Goal: Task Accomplishment & Management: Use online tool/utility

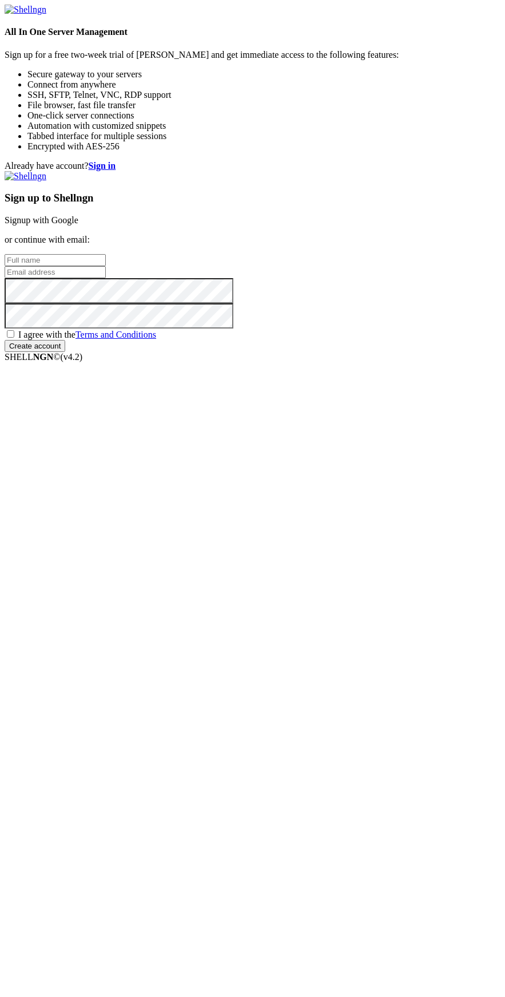
click at [78, 225] on link "Signup with Google" at bounding box center [42, 220] width 74 height 10
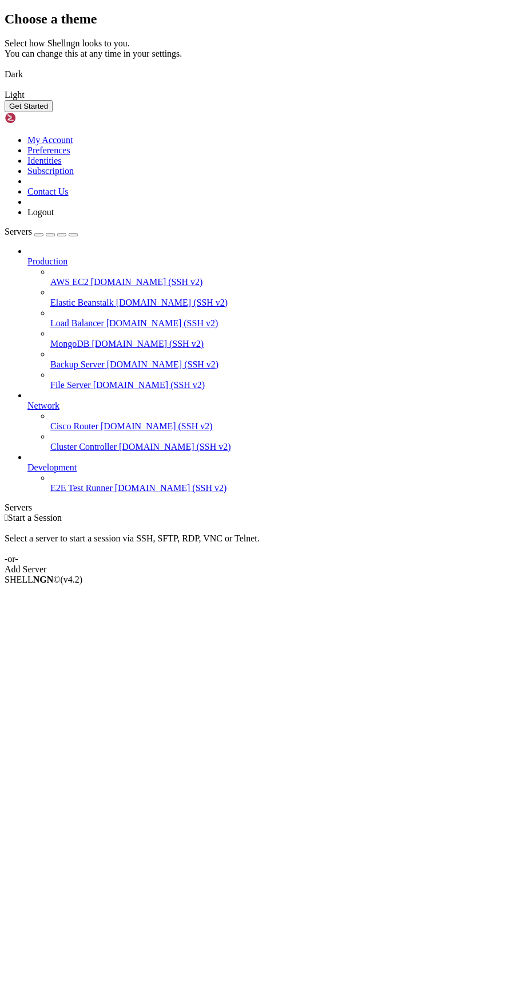
click at [53, 112] on button "Get Started" at bounding box center [29, 106] width 48 height 12
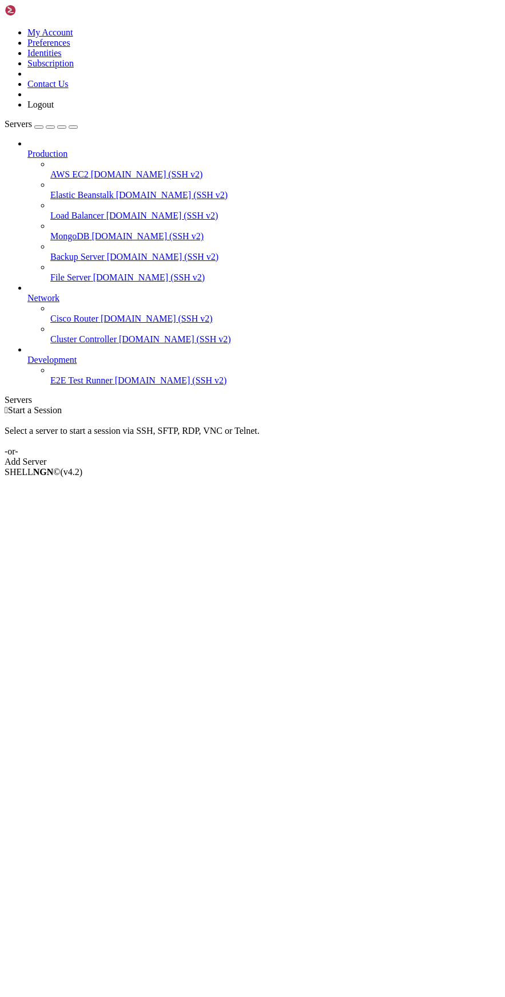
click at [334, 457] on div "Add Server" at bounding box center [253, 462] width 496 height 10
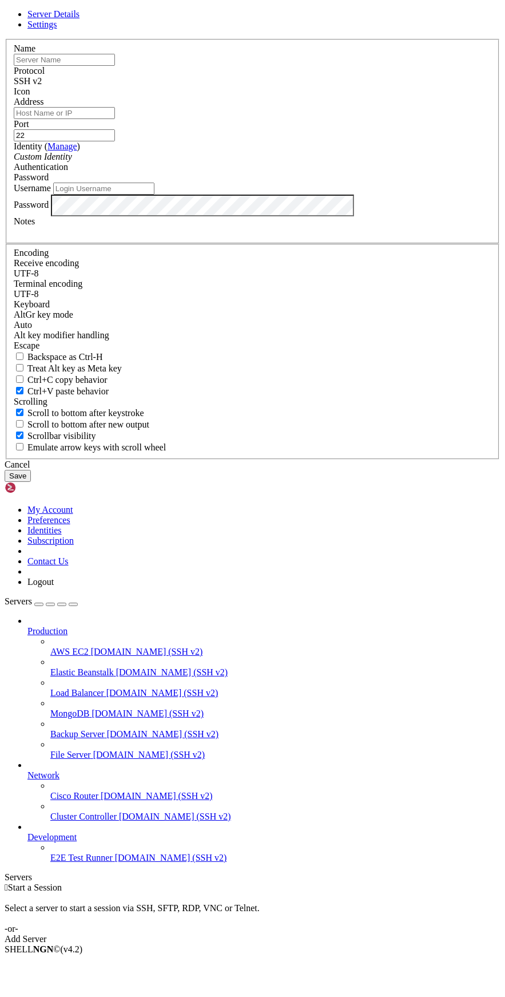
click at [57, 29] on link "Settings" at bounding box center [42, 24] width 30 height 10
click at [80, 19] on span "Server Details" at bounding box center [53, 14] width 52 height 10
click at [115, 66] on input "text" at bounding box center [64, 60] width 101 height 12
click at [115, 66] on input "Ishak" at bounding box center [64, 60] width 101 height 12
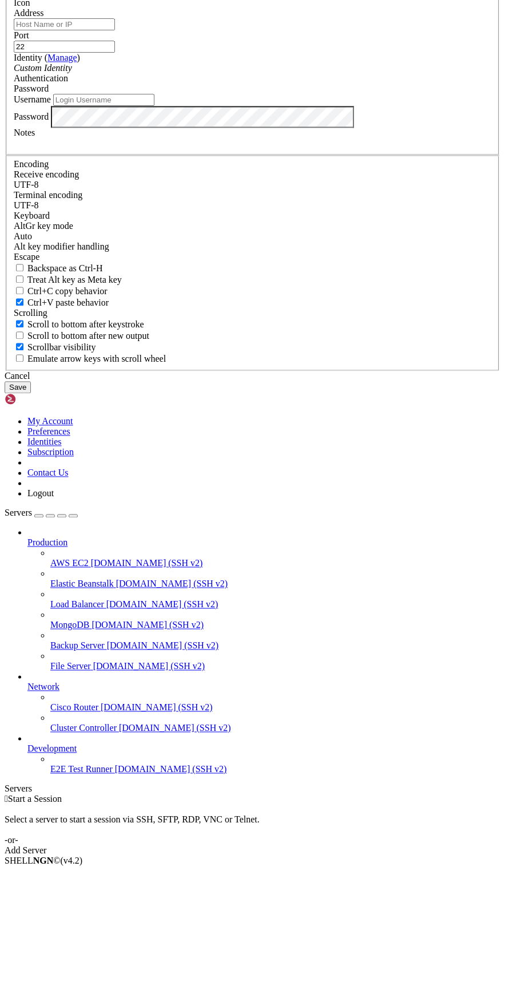
type input "Ishak_vps"
click at [115, 119] on input "Address" at bounding box center [64, 113] width 101 height 12
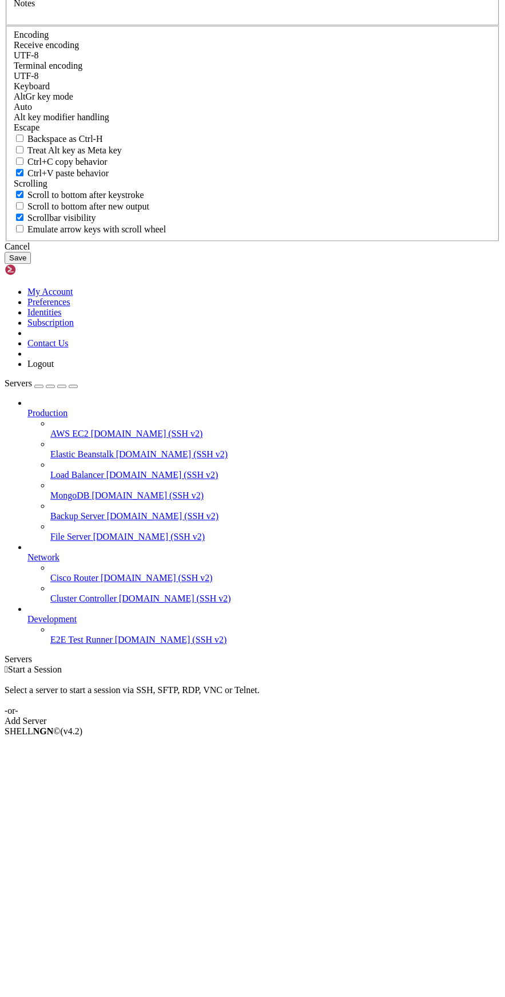
type input "shell.xshellz.com"
click at [155, 195] on input "Username" at bounding box center [103, 189] width 101 height 12
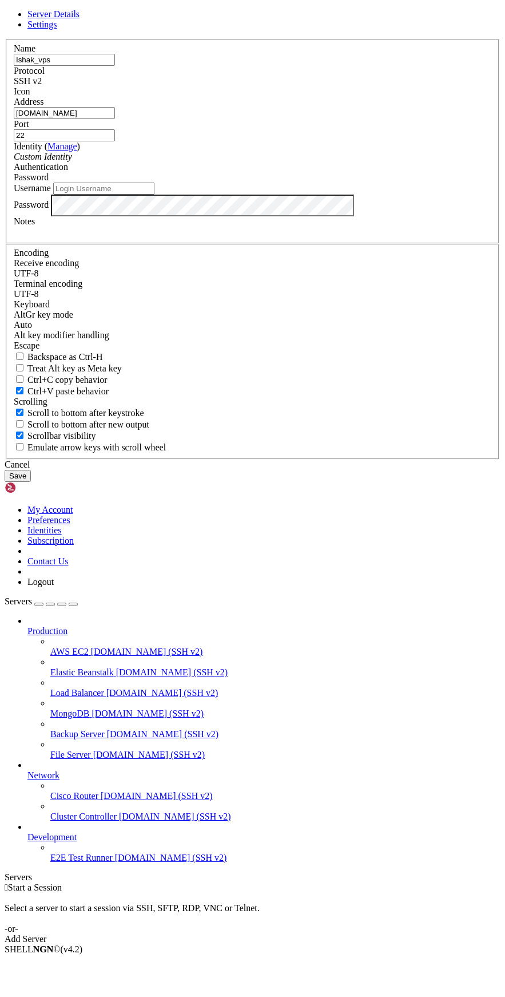
click at [115, 141] on input "22" at bounding box center [64, 135] width 101 height 12
type input "22"
click at [155, 195] on input "Username" at bounding box center [103, 189] width 101 height 12
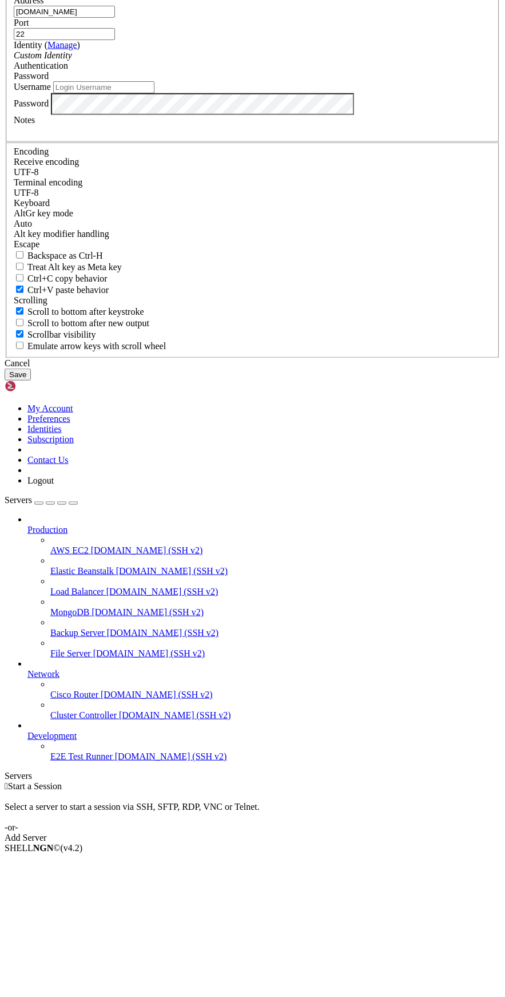
click at [155, 195] on input "Username" at bounding box center [103, 189] width 101 height 12
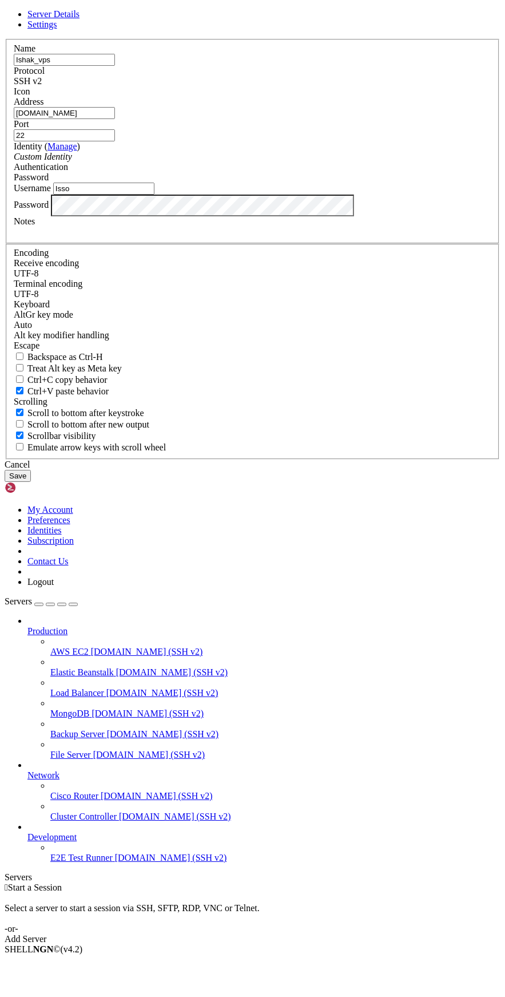
type input "Isso"
click at [31, 482] on button "Save" at bounding box center [18, 476] width 26 height 12
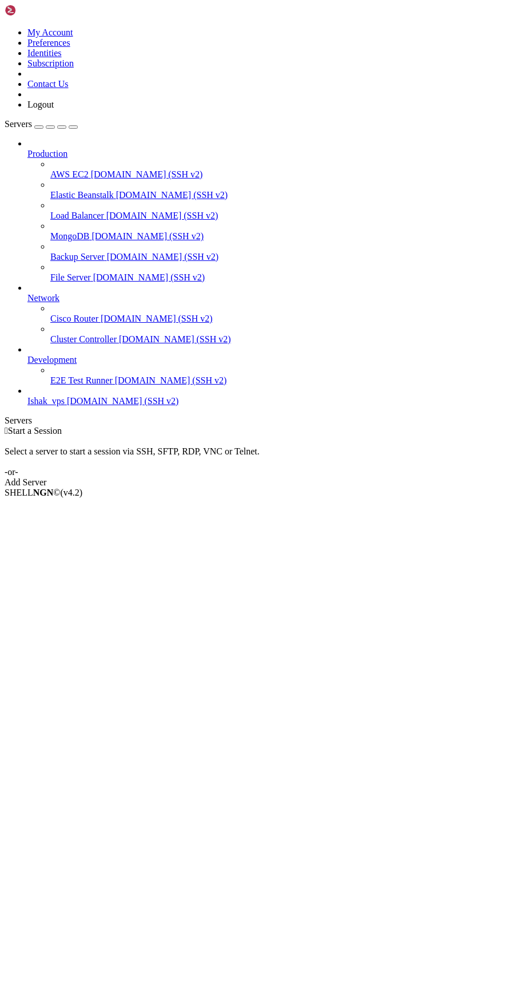
click at [328, 477] on div "Add Server" at bounding box center [253, 482] width 496 height 10
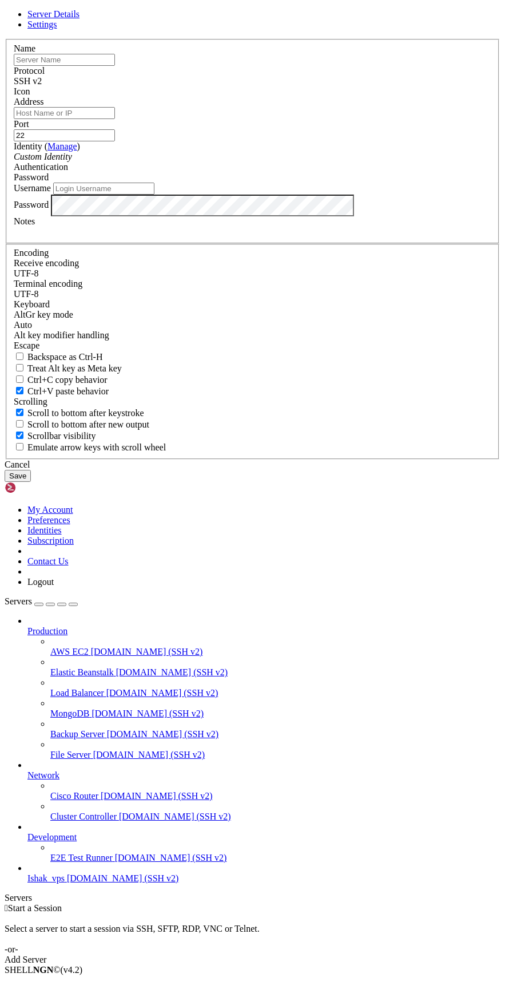
click at [382, 482] on div "Server Details Settings Name Protocol SSH v2 Icon" at bounding box center [253, 245] width 496 height 473
click at [328, 470] on div "Cancel" at bounding box center [253, 465] width 496 height 10
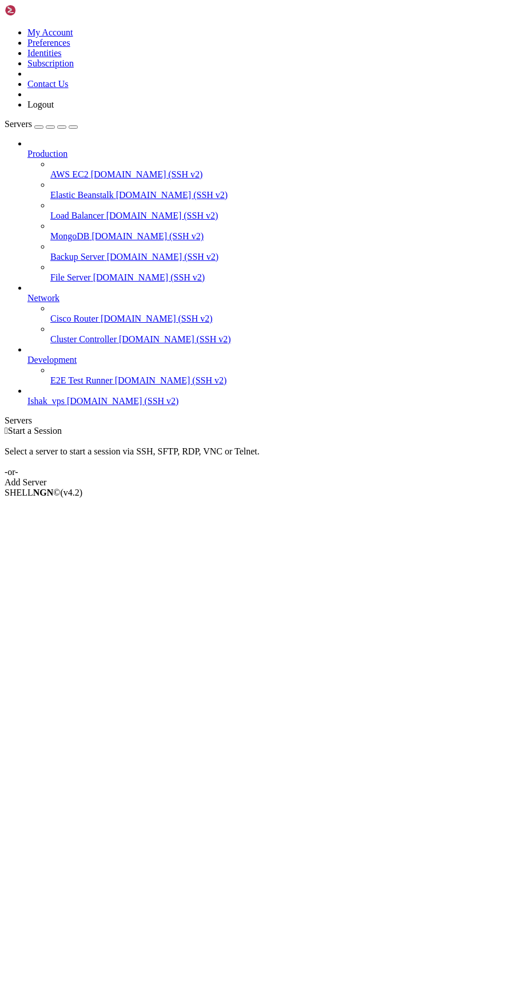
click at [27, 355] on icon at bounding box center [27, 355] width 0 height 0
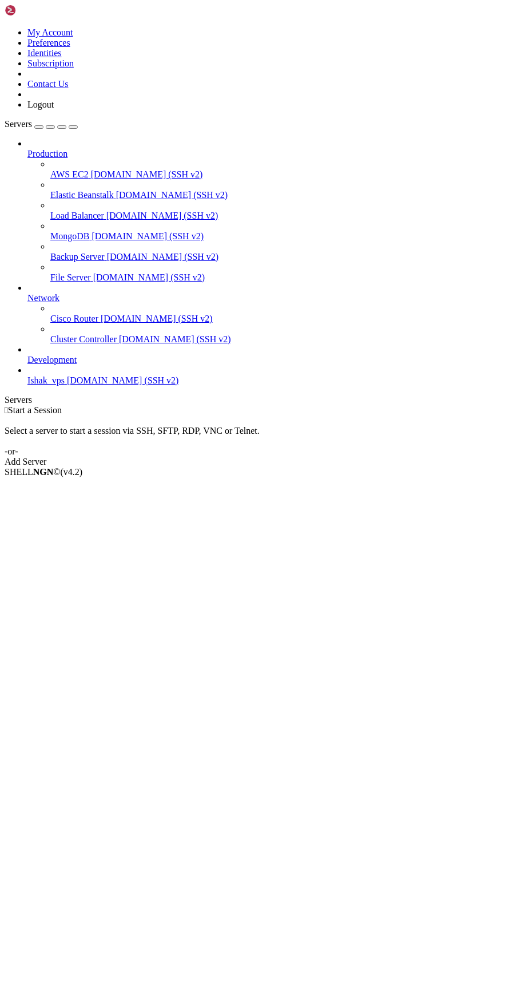
click at [50, 127] on div "button" at bounding box center [50, 127] width 0 height 0
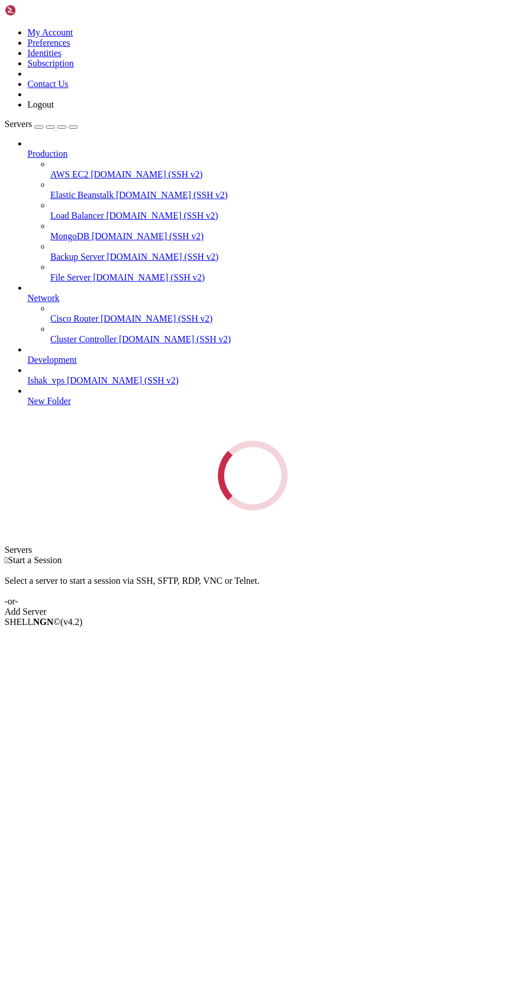
click at [122, 441] on div "Loading..." at bounding box center [253, 476] width 496 height 70
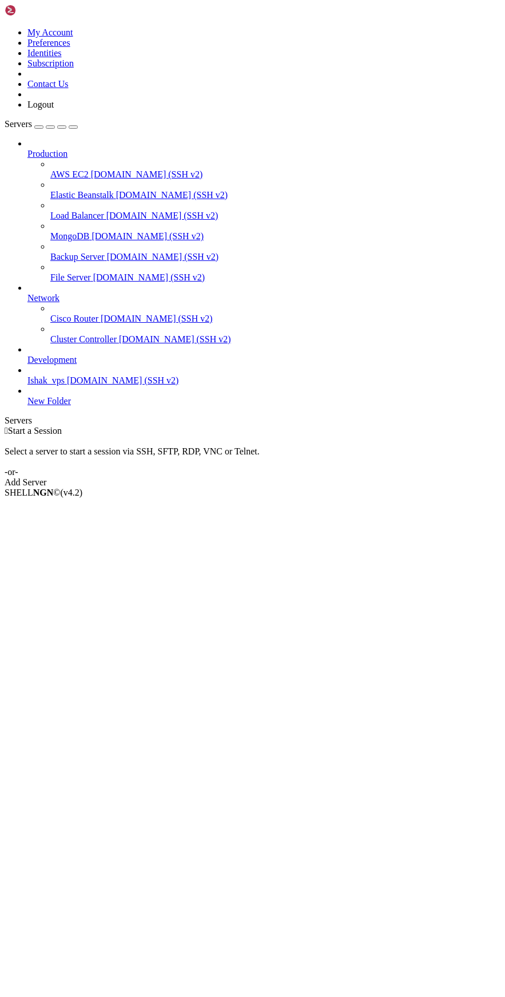
click at [73, 127] on icon "button" at bounding box center [73, 127] width 0 height 0
click at [272, 477] on link "Add Server" at bounding box center [253, 482] width 496 height 10
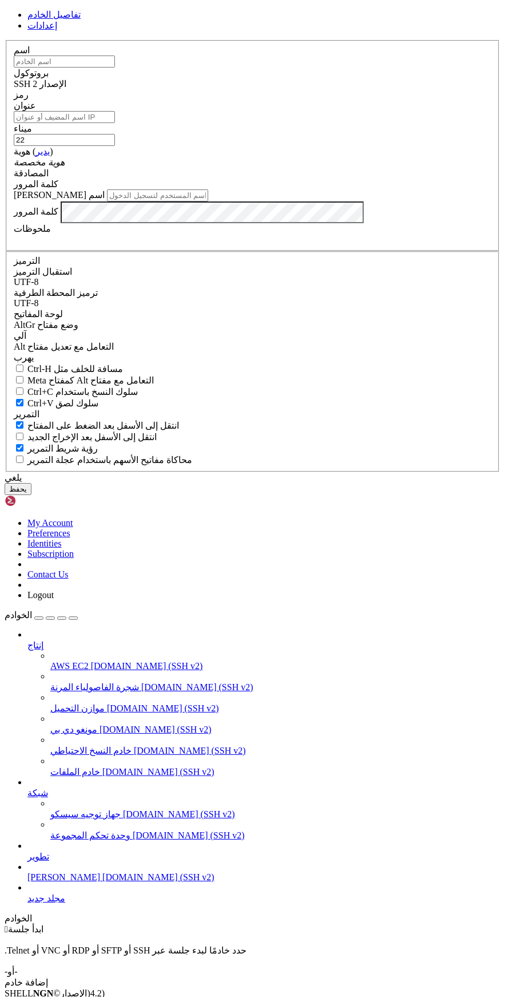
click at [115, 68] on input "text" at bounding box center [64, 62] width 101 height 12
click at [115, 68] on input "Ishak" at bounding box center [64, 62] width 101 height 12
type input "Ishak"
click at [115, 123] on input "عنوان" at bounding box center [64, 117] width 101 height 12
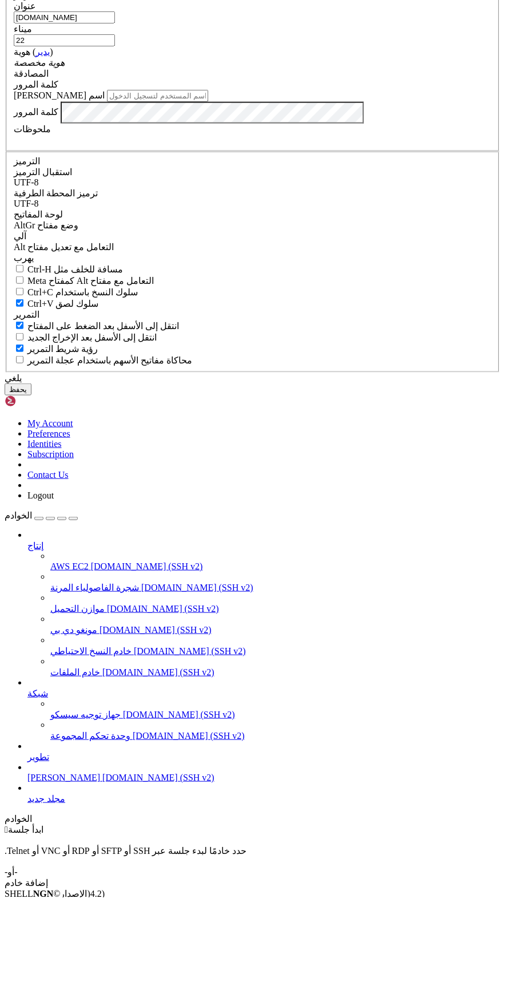
type input "[DOMAIN_NAME]"
click at [208, 201] on input "اسم المستخدم" at bounding box center [157, 195] width 101 height 12
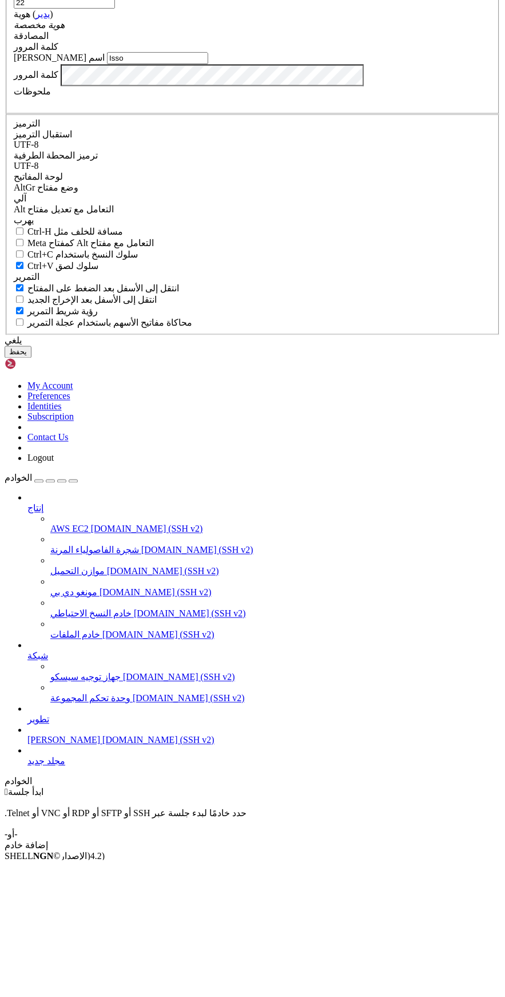
type input "Isso"
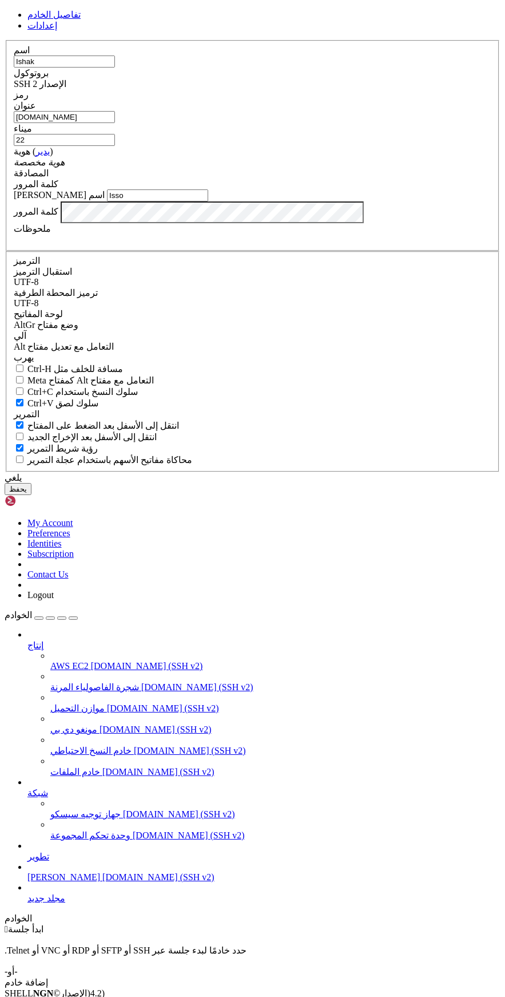
click at [50, 156] on font "يدير" at bounding box center [42, 152] width 14 height 10
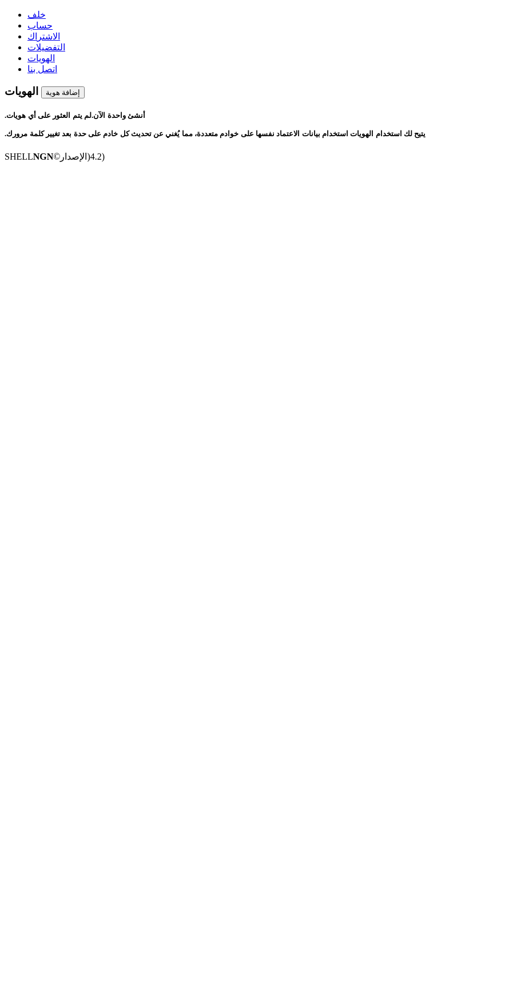
click at [85, 86] on button "إضافة هوية" at bounding box center [63, 92] width 44 height 12
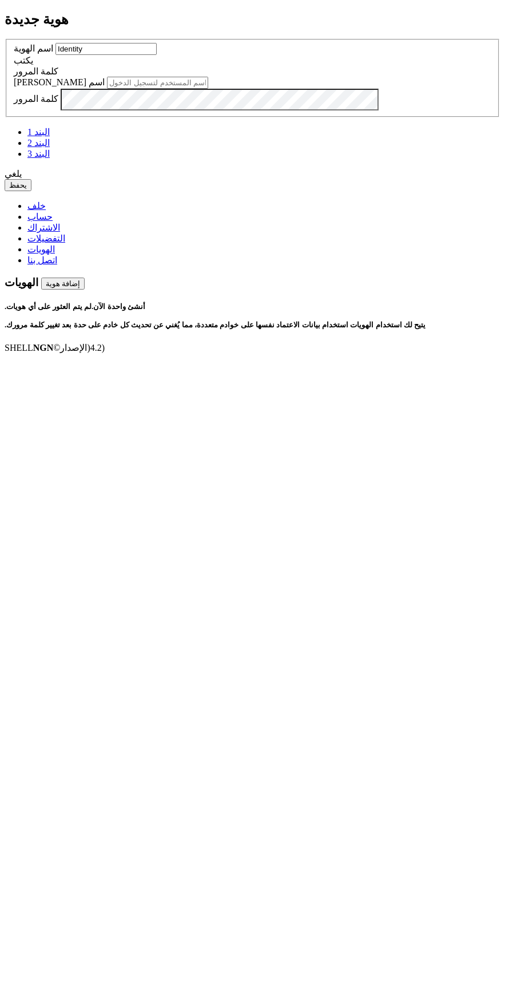
click at [157, 55] on input "Identity" at bounding box center [106, 49] width 101 height 12
type input "I"
type input "programming"
click at [208, 89] on input "text" at bounding box center [157, 83] width 101 height 12
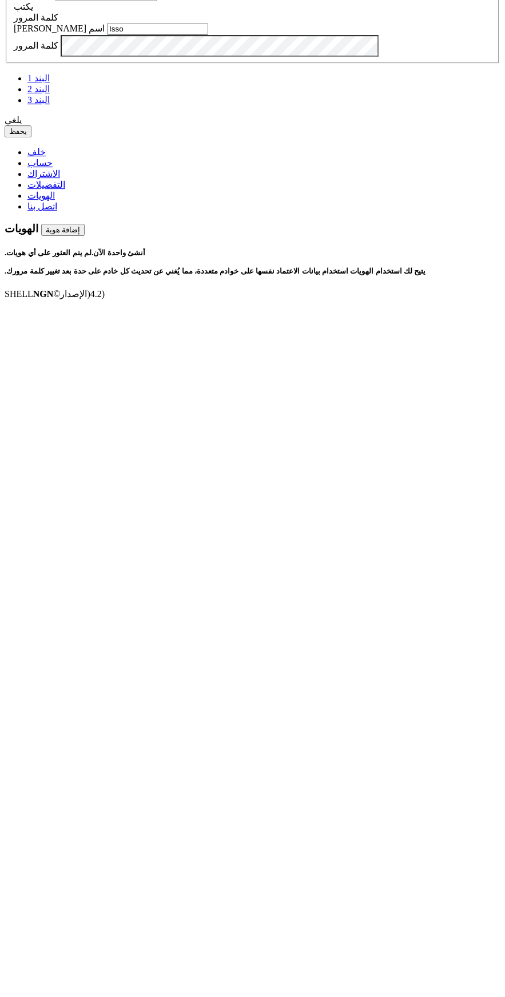
type input "Isso"
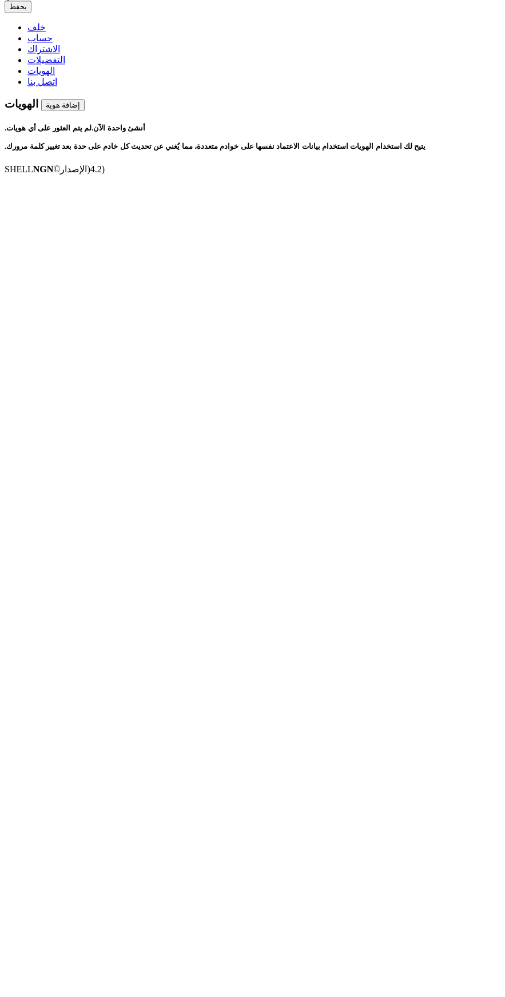
click at [27, 189] on font "يحفظ" at bounding box center [18, 185] width 18 height 9
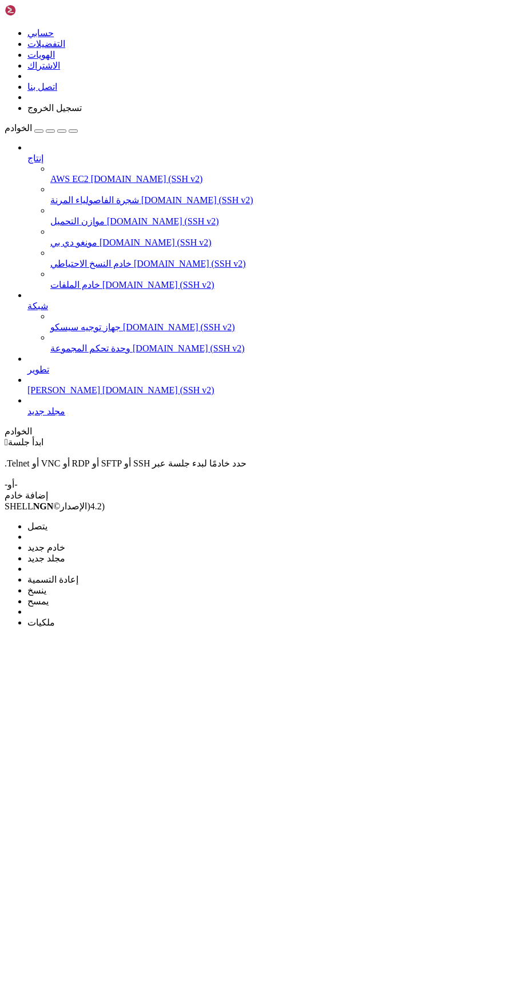
click at [49, 596] on font "يمسح" at bounding box center [37, 601] width 21 height 10
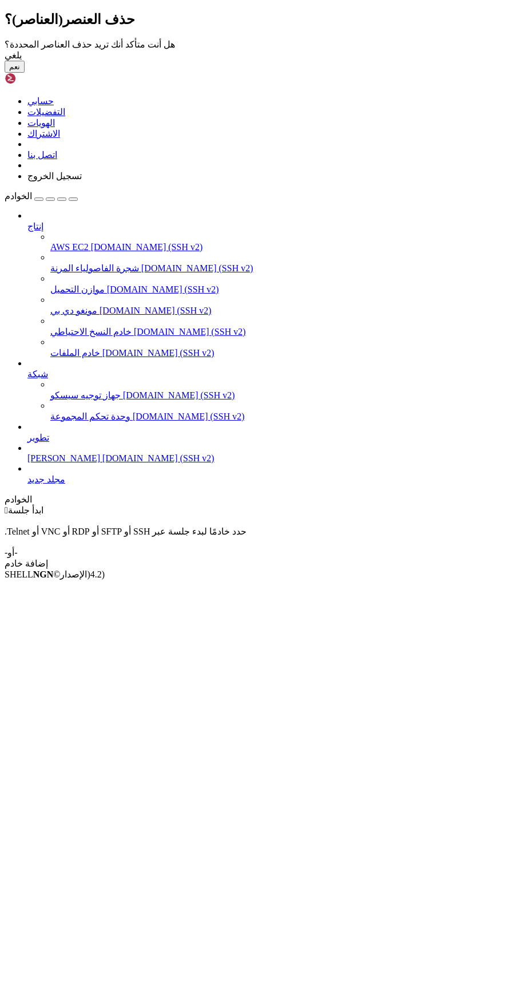
click at [25, 73] on button "نعم" at bounding box center [15, 67] width 20 height 12
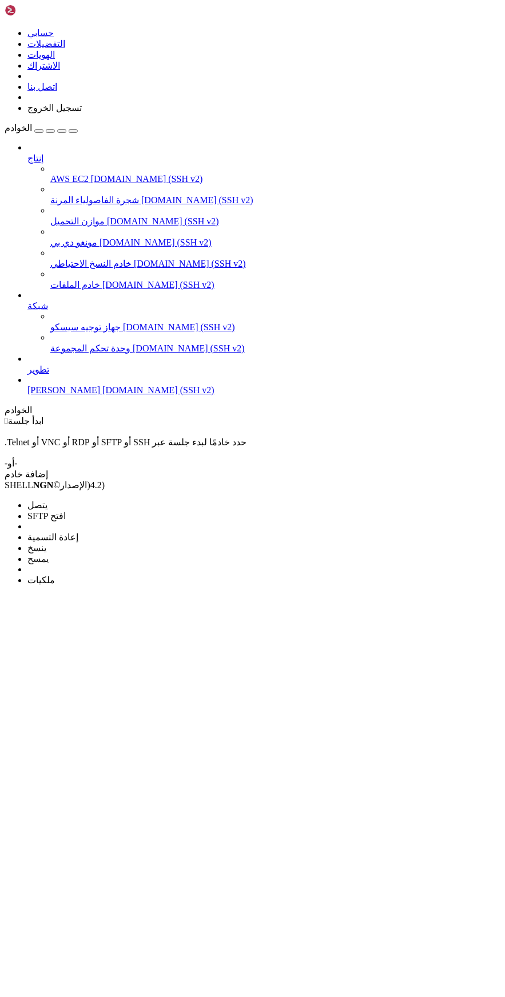
click at [66, 511] on font "افتح SFTP" at bounding box center [46, 516] width 38 height 10
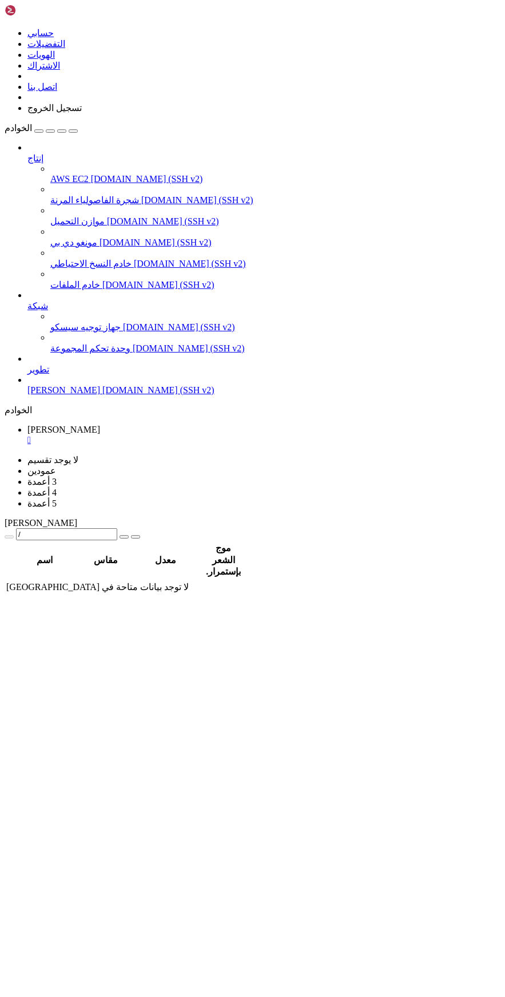
type input "/home/I/Isso"
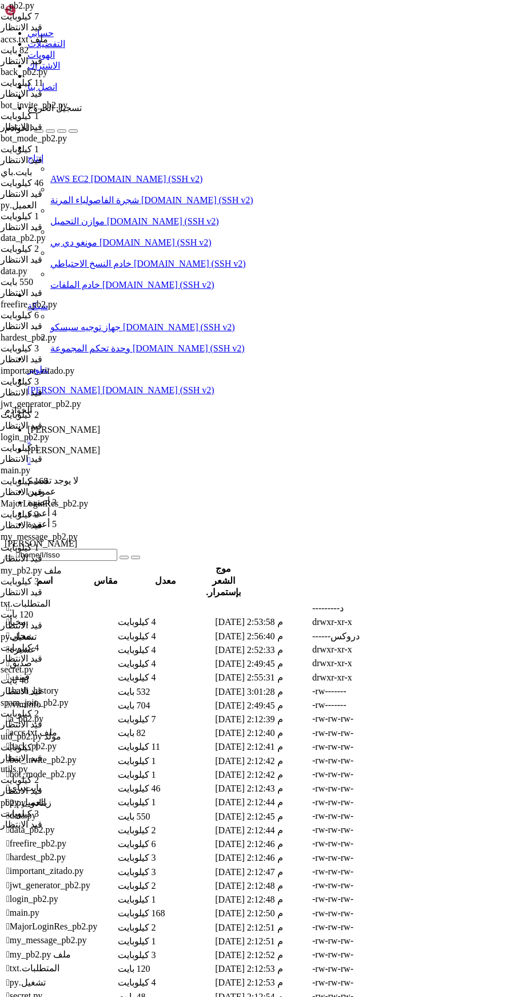
scroll to position [6922, 0]
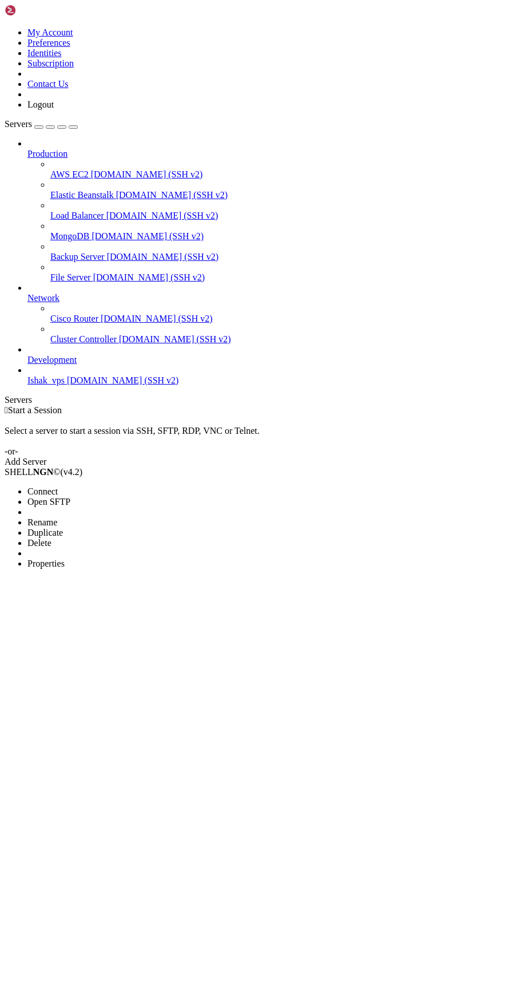
click at [58, 486] on span "Connect" at bounding box center [42, 491] width 30 height 10
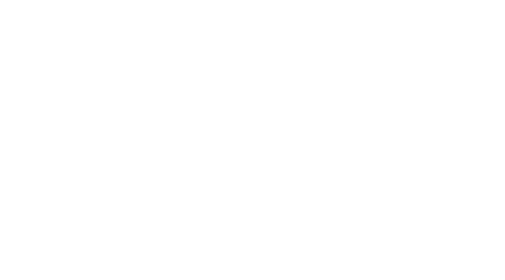
scroll to position [4940, 0]
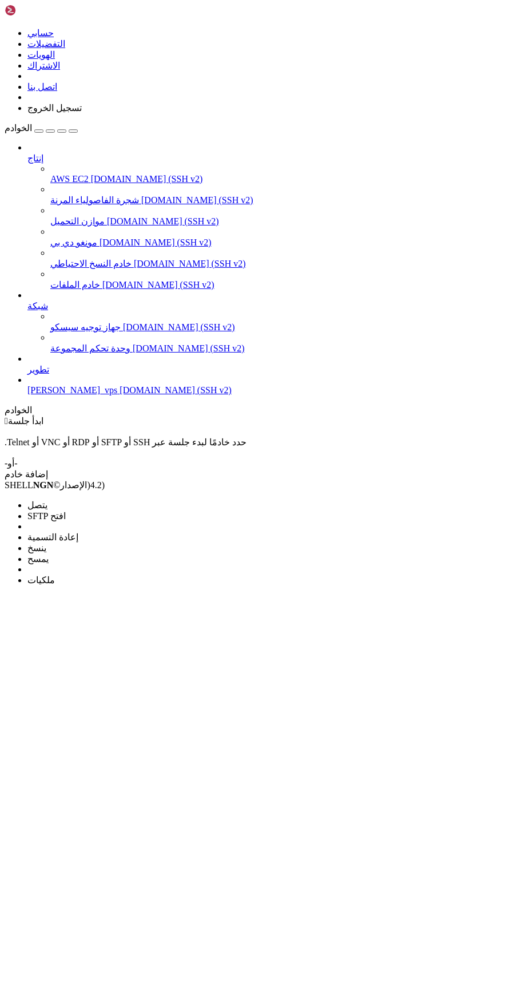
click at [92, 575] on li "ملكيات" at bounding box center [79, 580] width 104 height 11
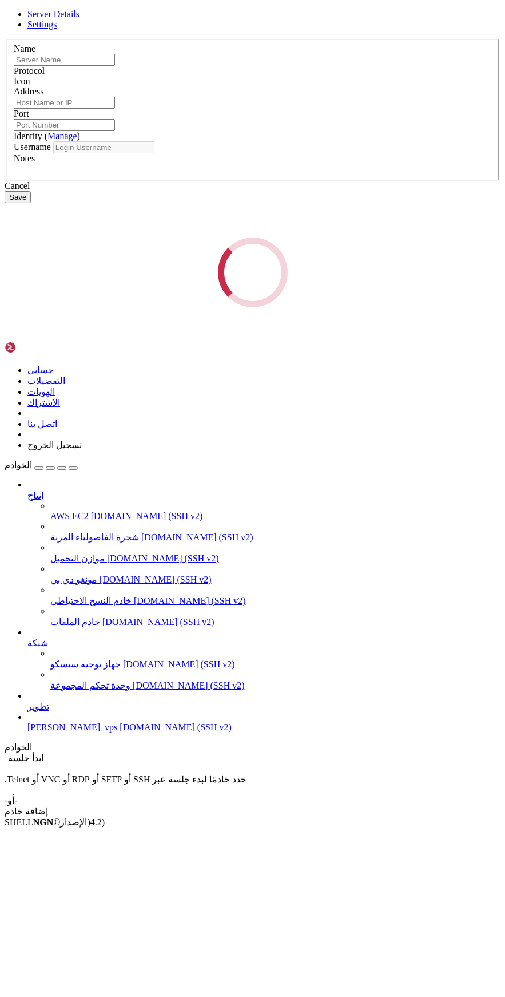
type input "Ishak_vps"
type input "[DOMAIN_NAME]"
type input "22"
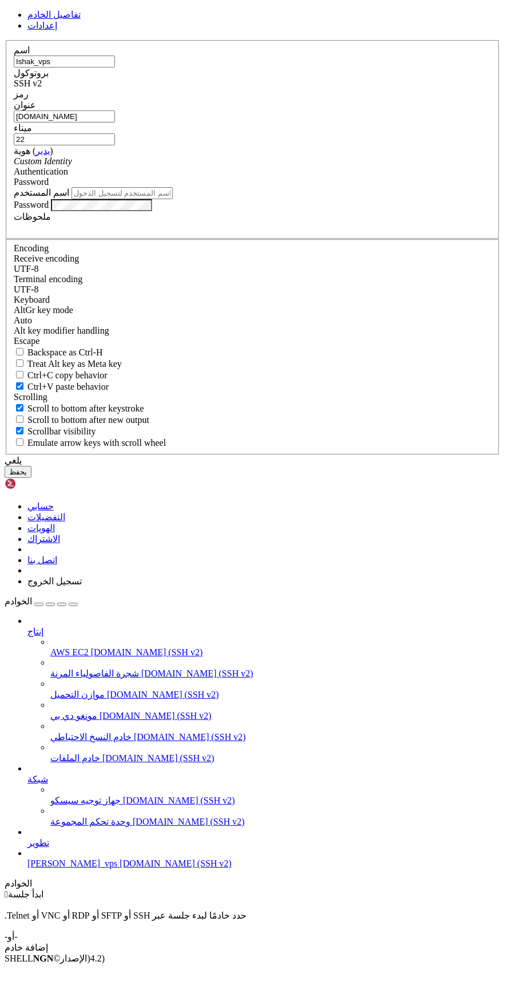
type input "Isso"
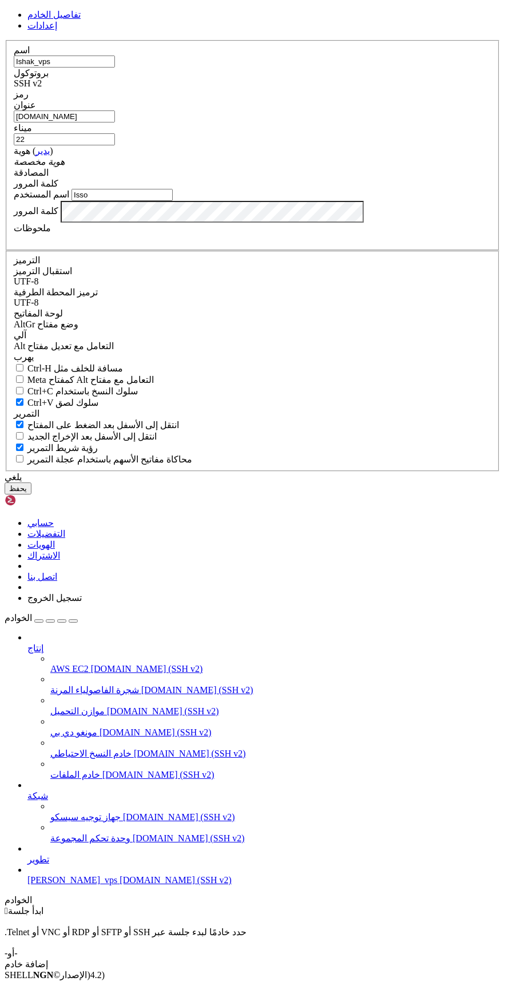
click at [358, 494] on div "تفاصيل الخادم إعدادات اسم Ishak_vps بروتوكول SSH v2 رمز" at bounding box center [253, 251] width 496 height 485
click at [333, 482] on div "يلغي" at bounding box center [253, 477] width 496 height 11
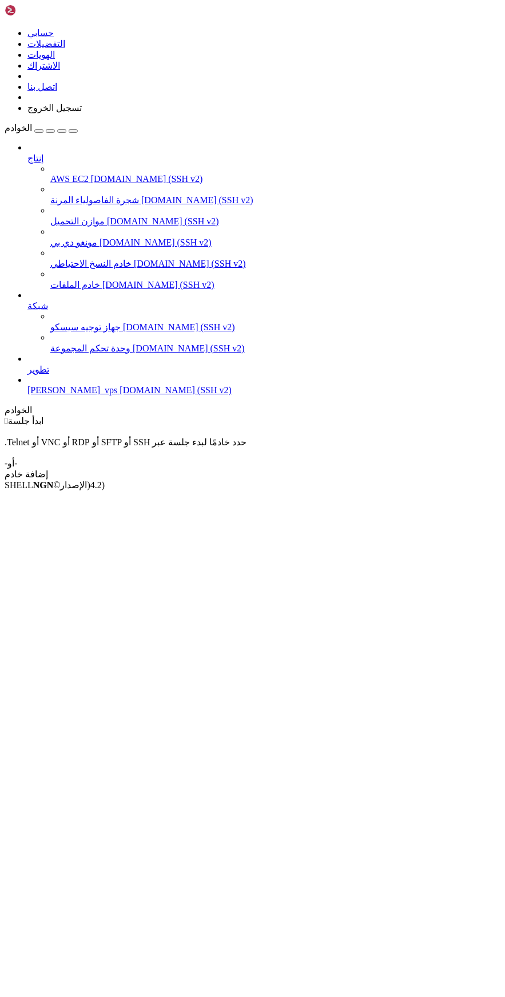
click at [27, 300] on icon at bounding box center [27, 300] width 0 height 0
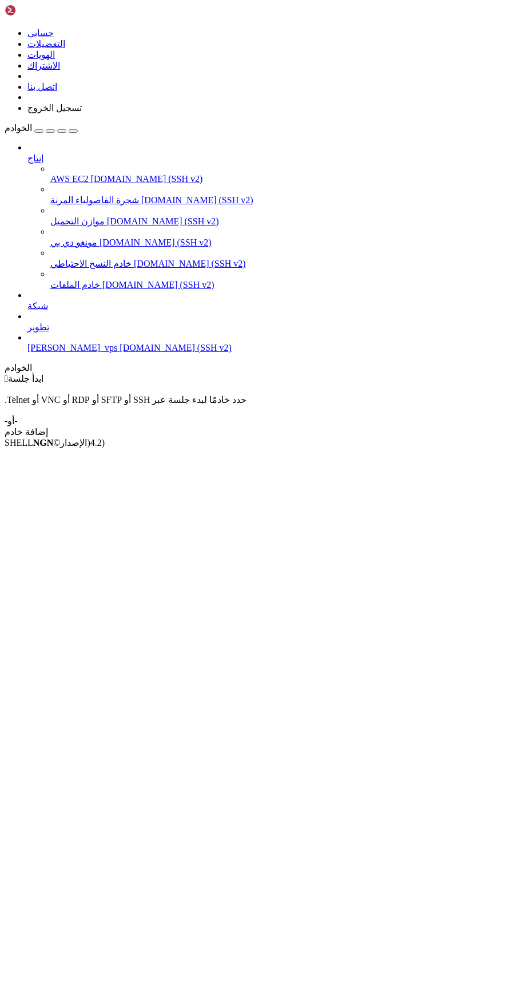
click at [27, 322] on icon at bounding box center [27, 322] width 0 height 0
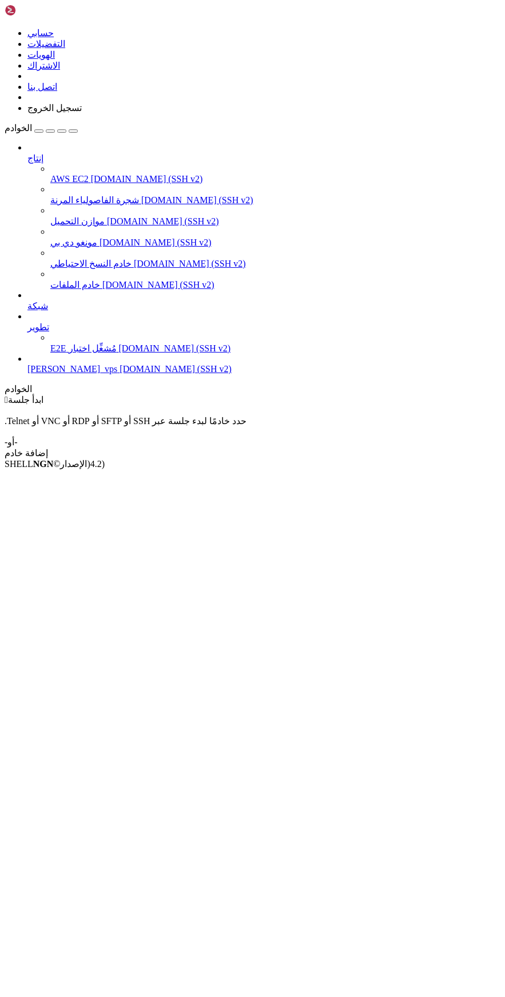
click at [73, 131] on icon "button" at bounding box center [73, 131] width 0 height 0
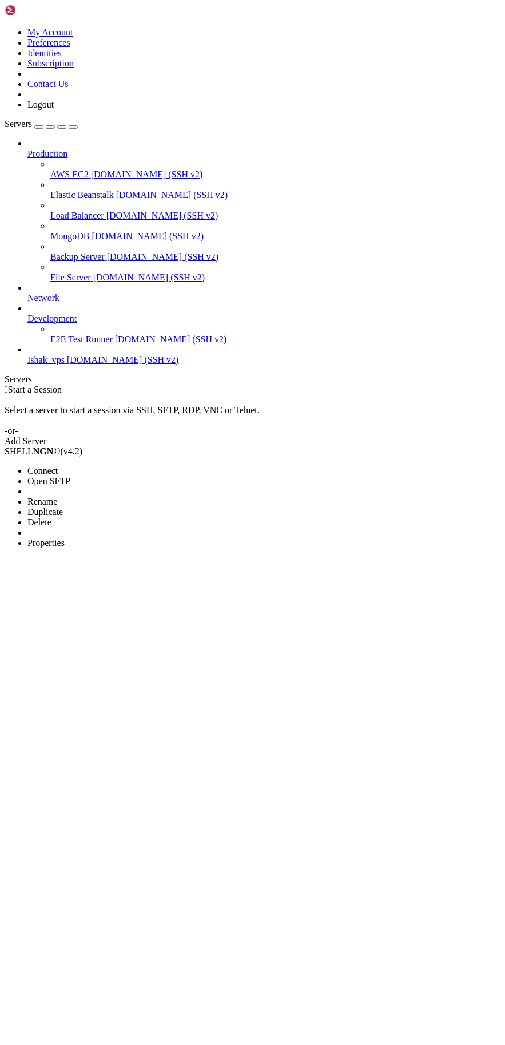
click at [58, 466] on span "Connect" at bounding box center [42, 471] width 30 height 10
